Goal: Task Accomplishment & Management: Manage account settings

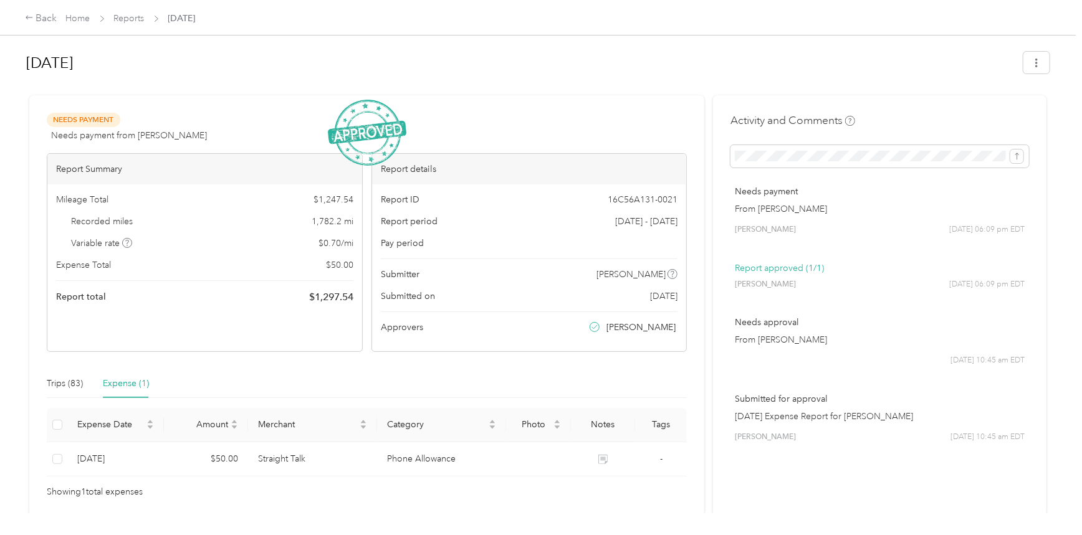
click at [19, 88] on div "Aug 2025 Needs Payment Needs payment from Doug Stone View activity & comments R…" at bounding box center [537, 256] width 1075 height 513
click at [119, 15] on link "Reports" at bounding box center [129, 18] width 31 height 11
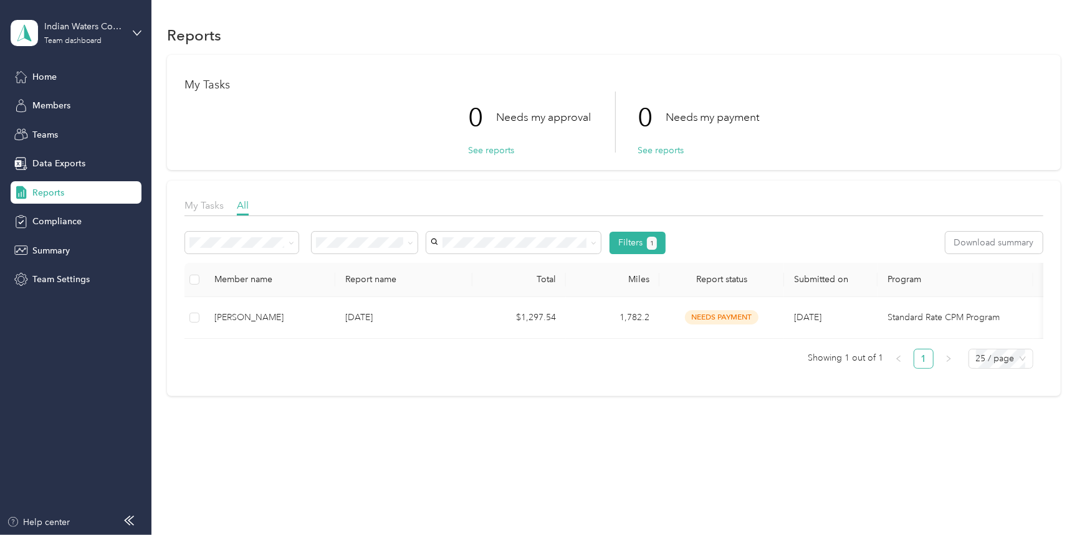
click at [69, 159] on span "Data Exports" at bounding box center [58, 163] width 53 height 13
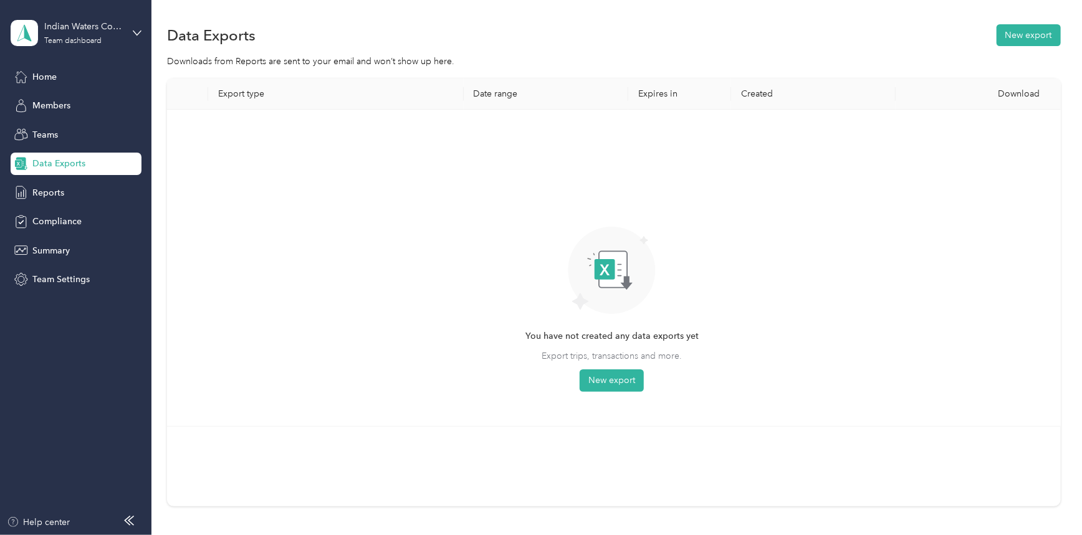
click at [1004, 31] on button "New export" at bounding box center [1028, 35] width 64 height 22
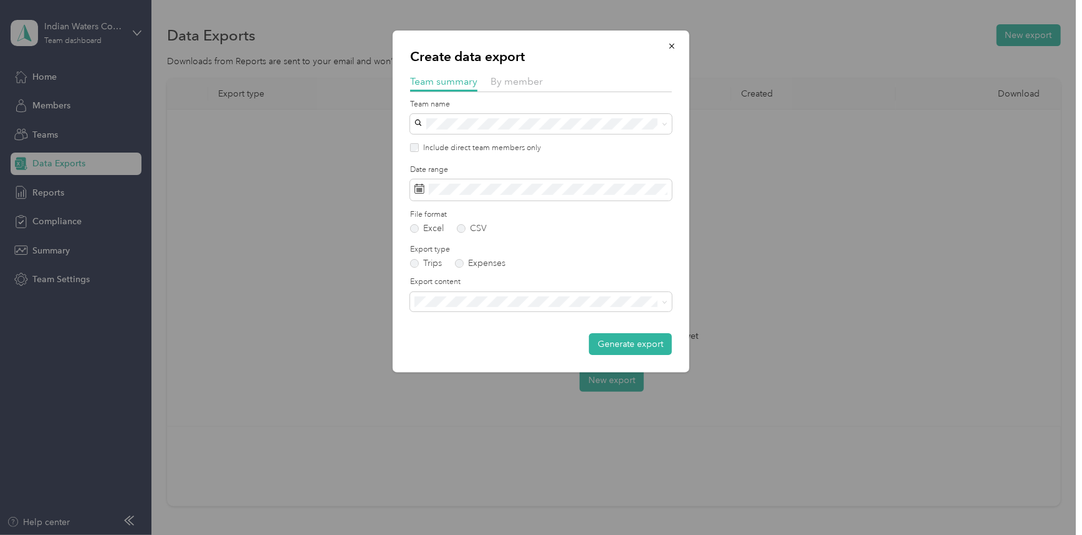
click at [512, 83] on span "By member" at bounding box center [516, 81] width 52 height 12
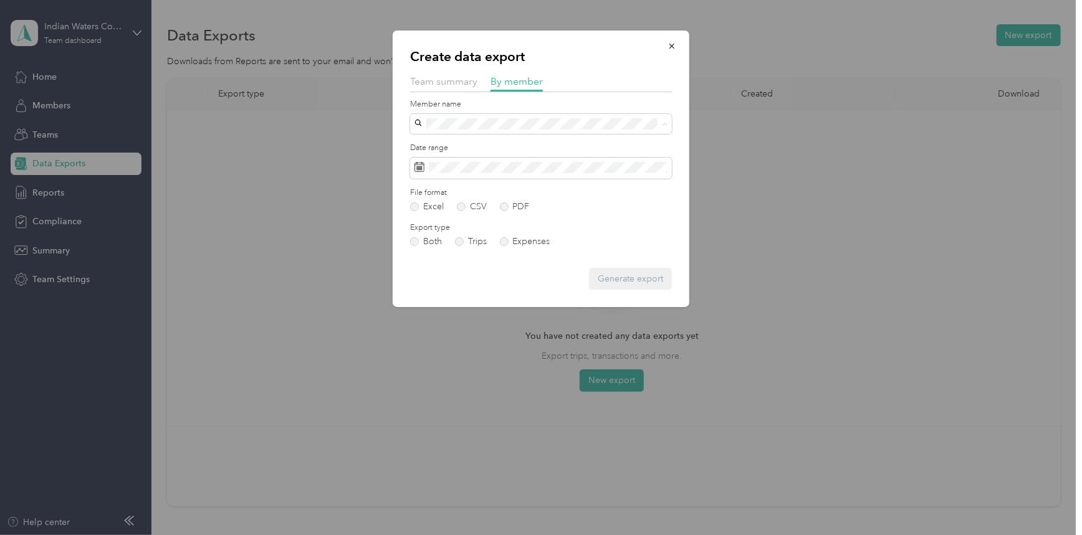
click at [489, 217] on div "[PERSON_NAME]" at bounding box center [541, 223] width 244 height 13
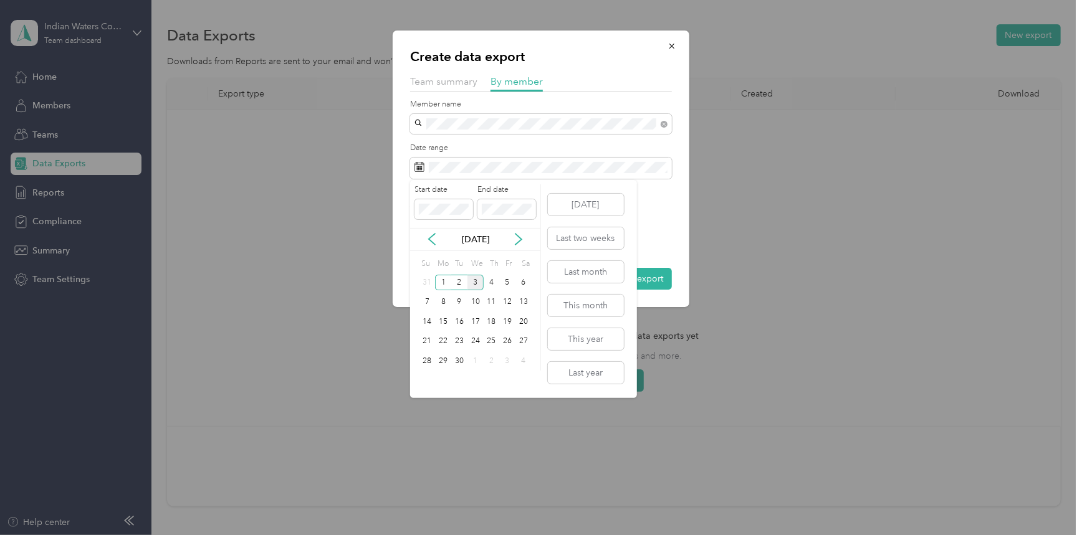
click at [426, 238] on icon at bounding box center [432, 239] width 12 height 12
click at [504, 282] on div "1" at bounding box center [507, 283] width 16 height 16
click at [430, 378] on div "31" at bounding box center [427, 381] width 16 height 16
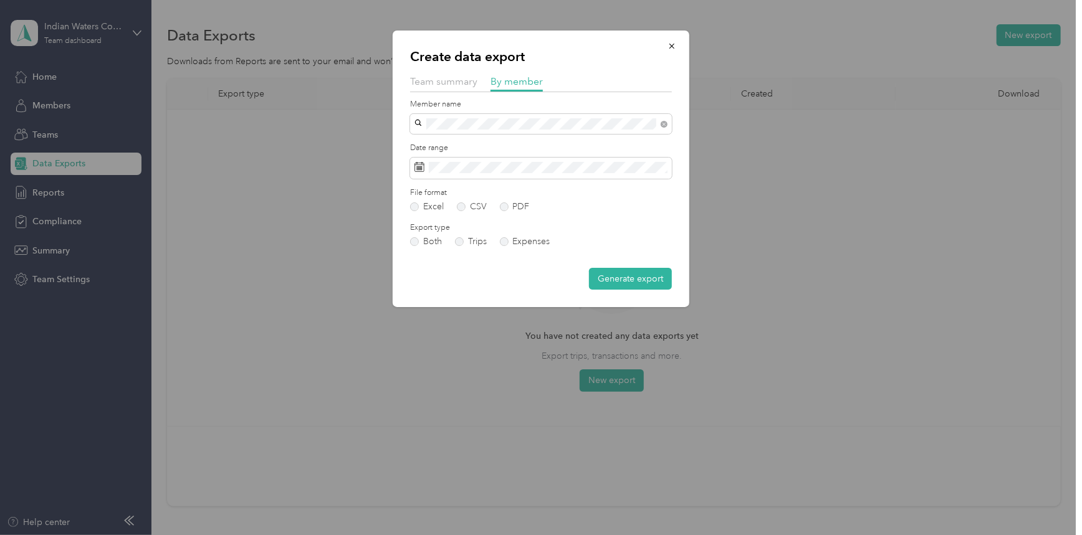
click at [515, 205] on label "PDF" at bounding box center [515, 206] width 30 height 9
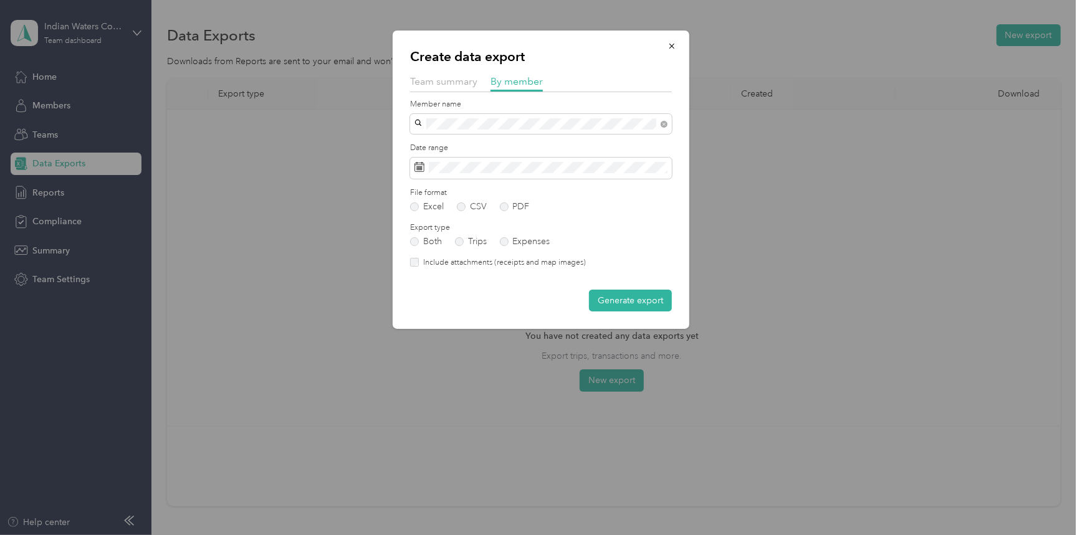
click at [434, 244] on label "Both" at bounding box center [426, 241] width 32 height 9
click at [628, 300] on button "Generate export" at bounding box center [630, 301] width 83 height 22
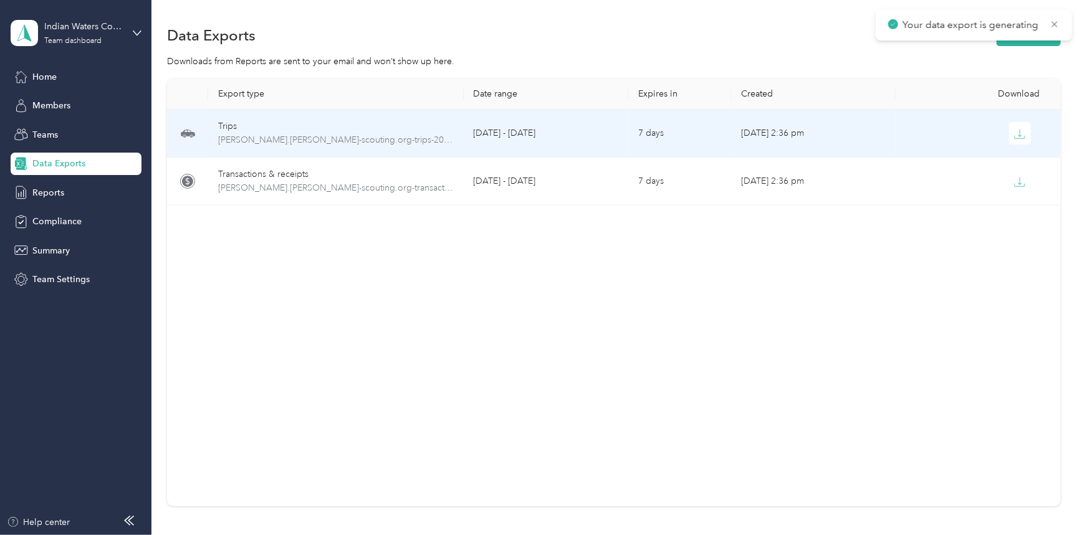
click at [1017, 130] on icon "button" at bounding box center [1019, 133] width 11 height 11
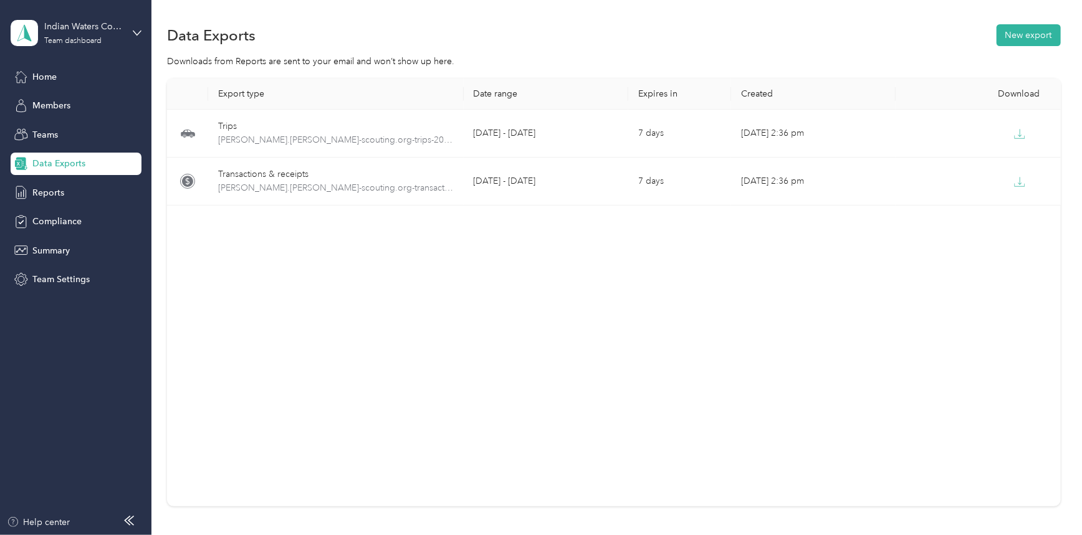
click at [999, 266] on div "Export type Date range Expires in Created Download Trips [PERSON_NAME].[PERSON_…" at bounding box center [613, 293] width 893 height 428
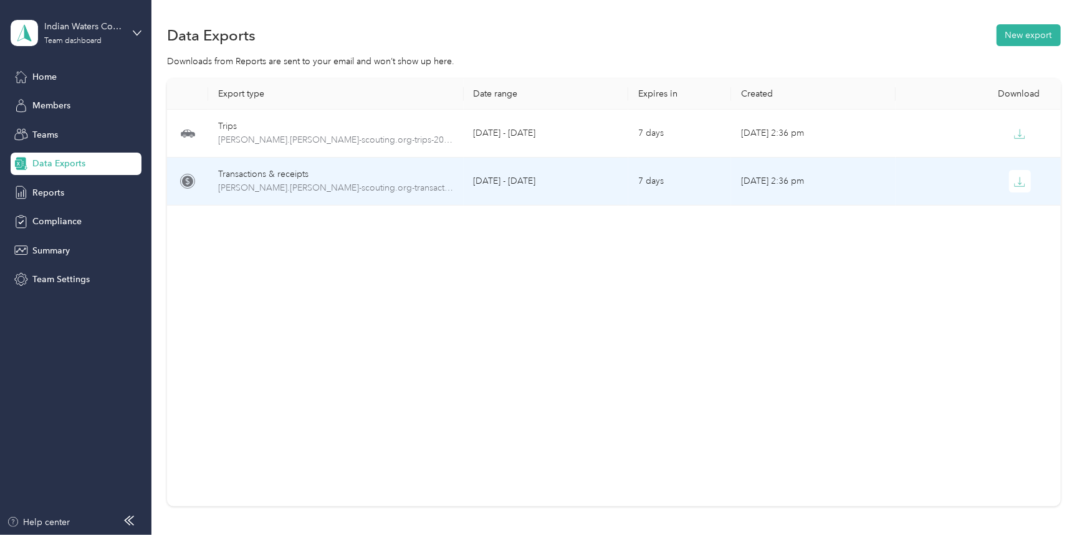
click at [1014, 176] on icon "button" at bounding box center [1019, 181] width 11 height 11
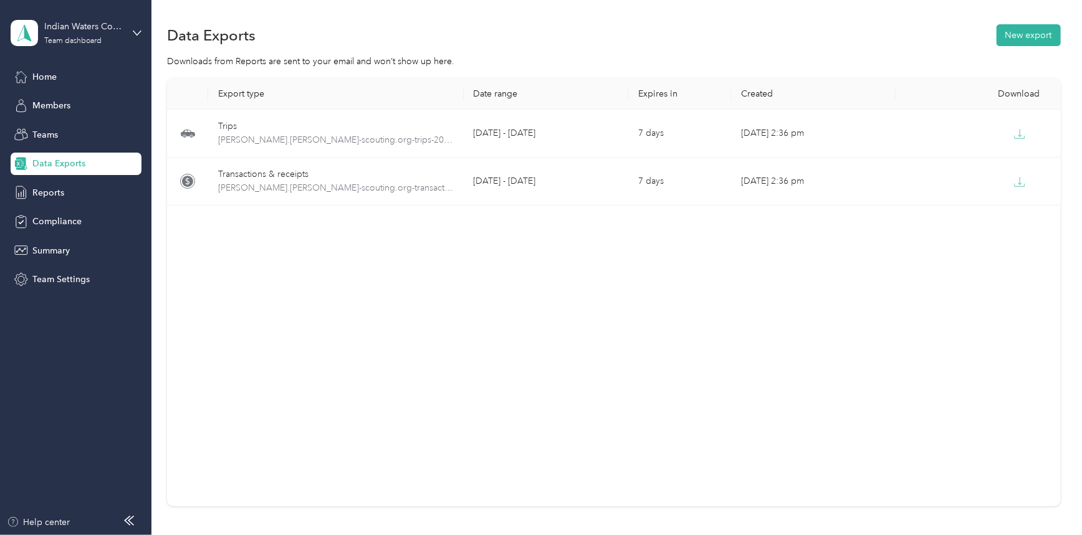
click at [48, 191] on span "Reports" at bounding box center [48, 192] width 32 height 13
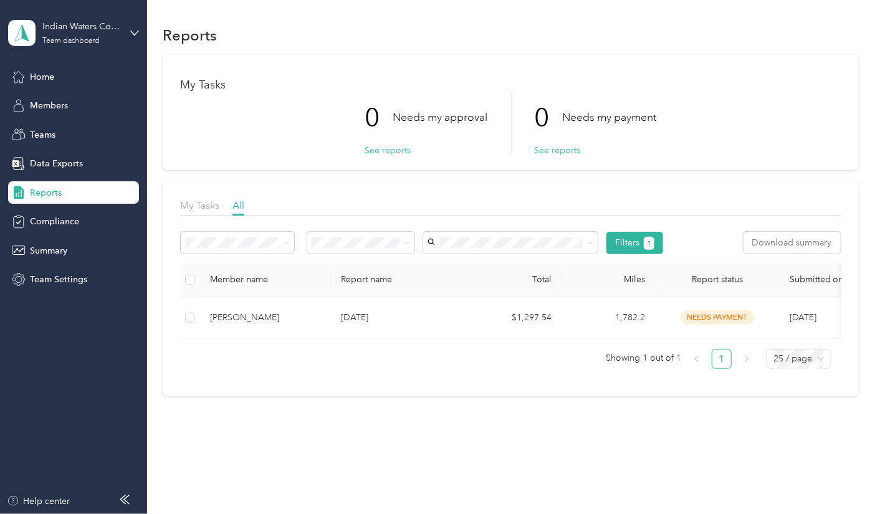
click at [631, 235] on button "Filters 1" at bounding box center [634, 243] width 57 height 22
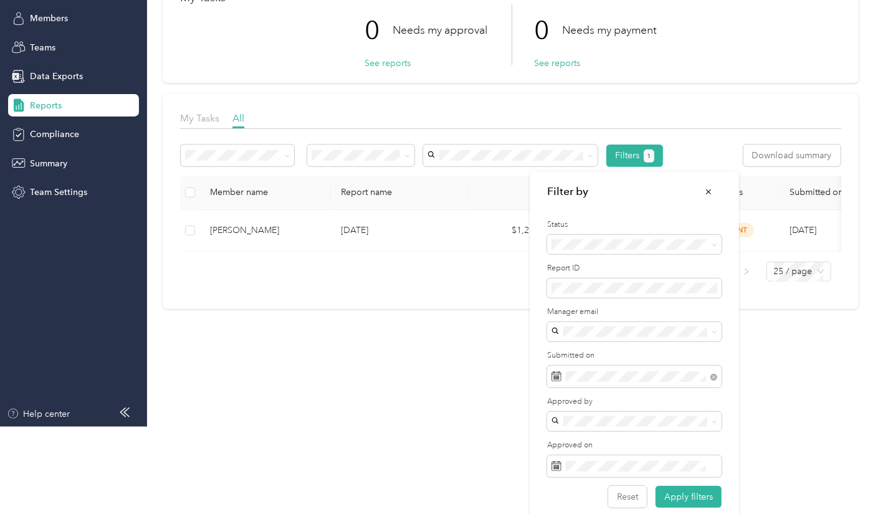
scroll to position [98, 0]
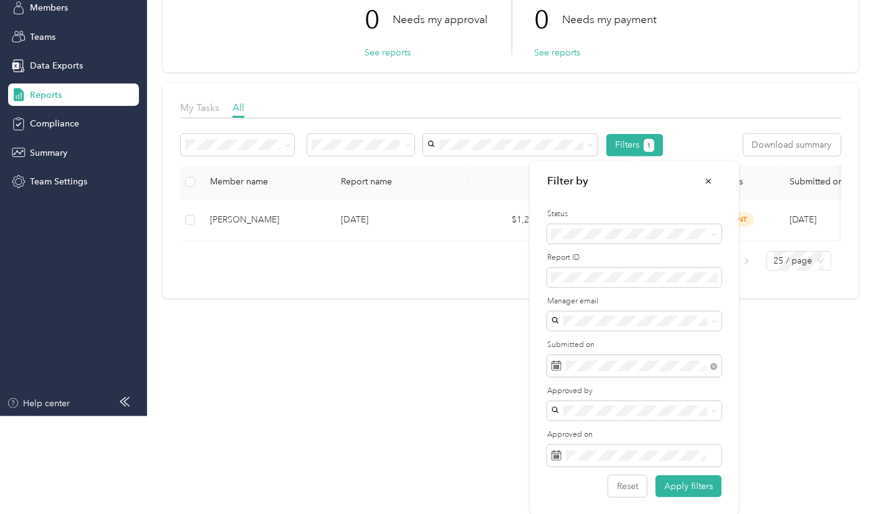
click at [558, 363] on icon at bounding box center [556, 363] width 9 height 0
click at [555, 363] on icon at bounding box center [556, 363] width 9 height 0
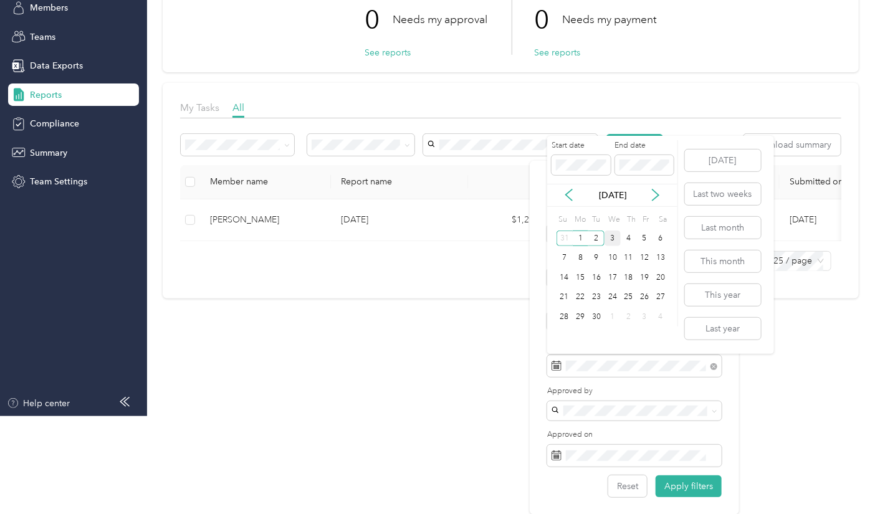
click at [609, 235] on div "3" at bounding box center [612, 239] width 16 height 16
click at [661, 235] on div "6" at bounding box center [660, 239] width 16 height 16
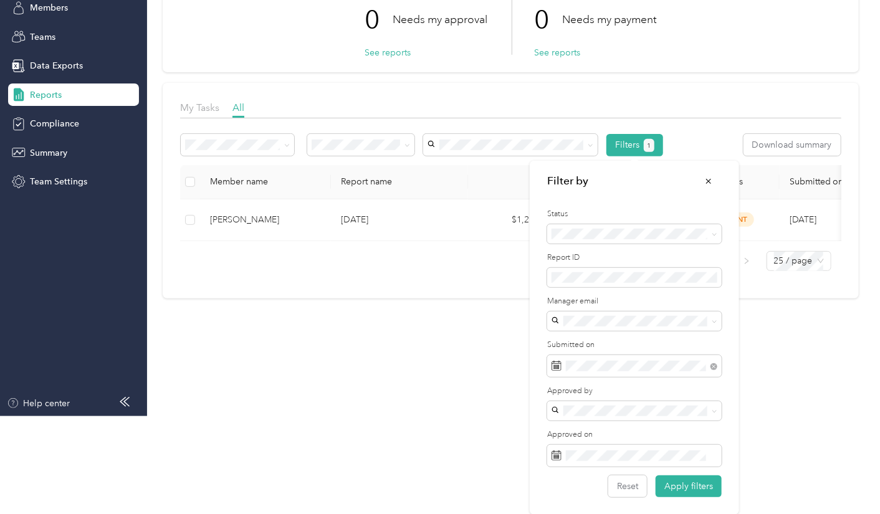
click at [695, 480] on button "Apply filters" at bounding box center [688, 486] width 66 height 22
